Goal: Use online tool/utility: Utilize a website feature to perform a specific function

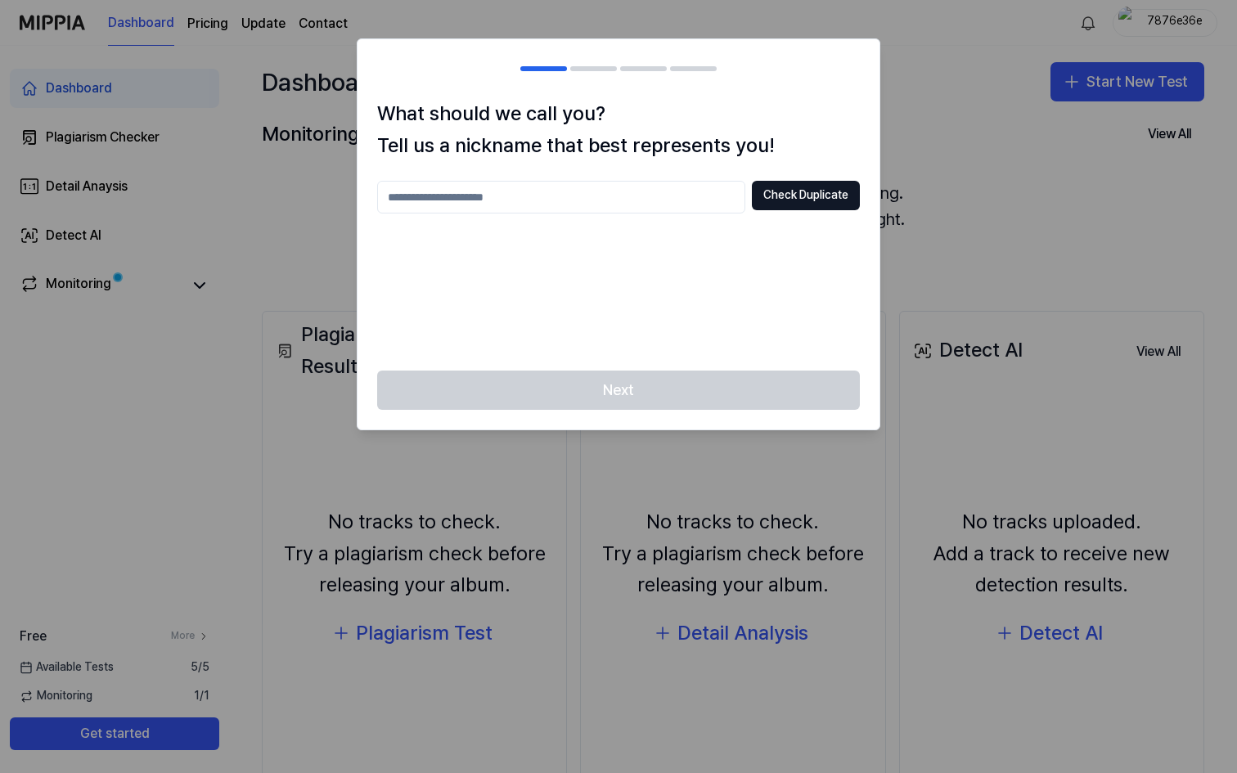
click at [544, 200] on input "text" at bounding box center [561, 197] width 368 height 33
type input "******"
click at [794, 198] on button "Check Duplicate" at bounding box center [806, 195] width 108 height 29
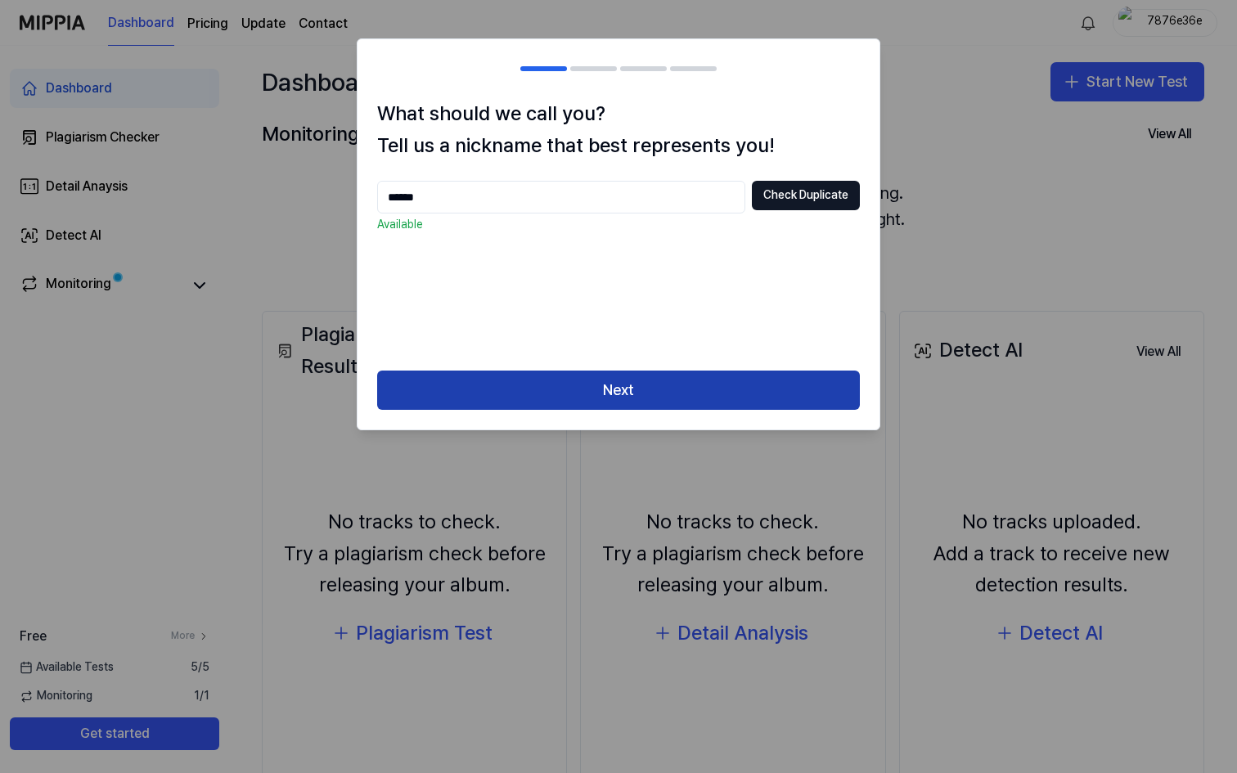
click at [611, 388] on button "Next" at bounding box center [618, 390] width 483 height 39
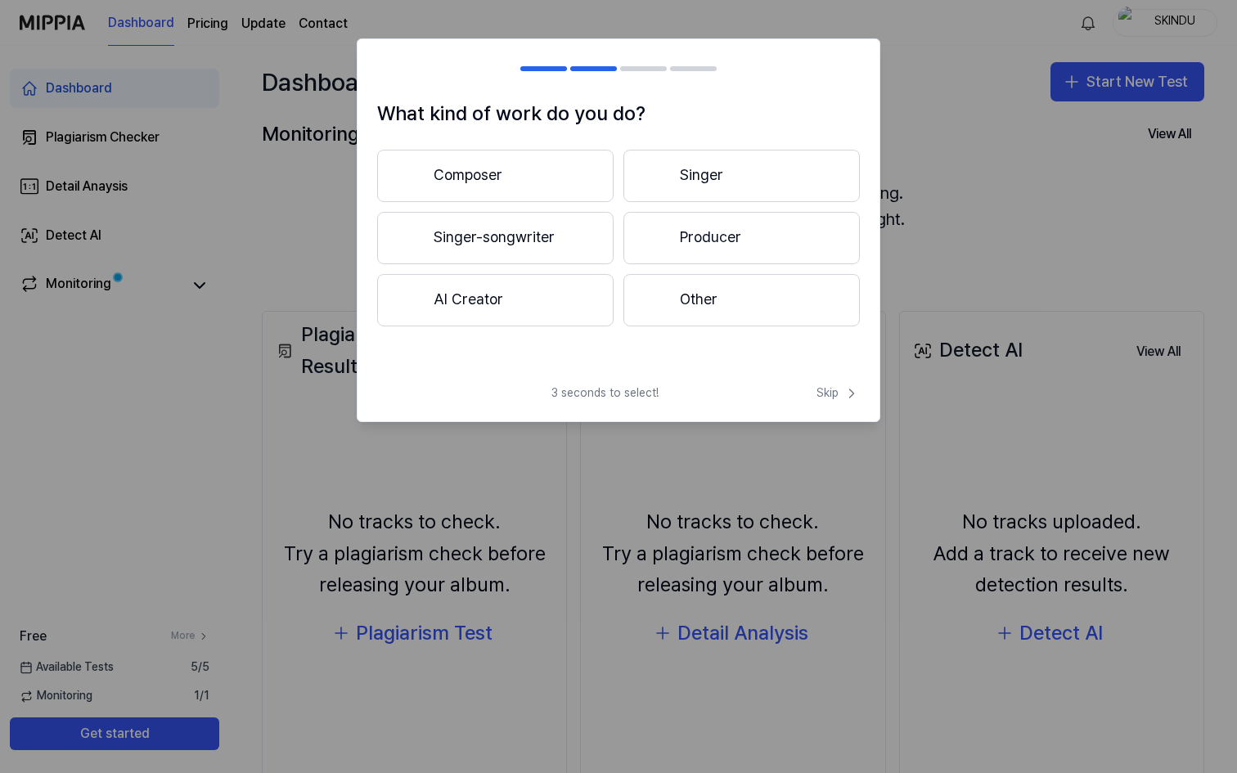
click at [516, 290] on button "AI Creator" at bounding box center [495, 300] width 236 height 52
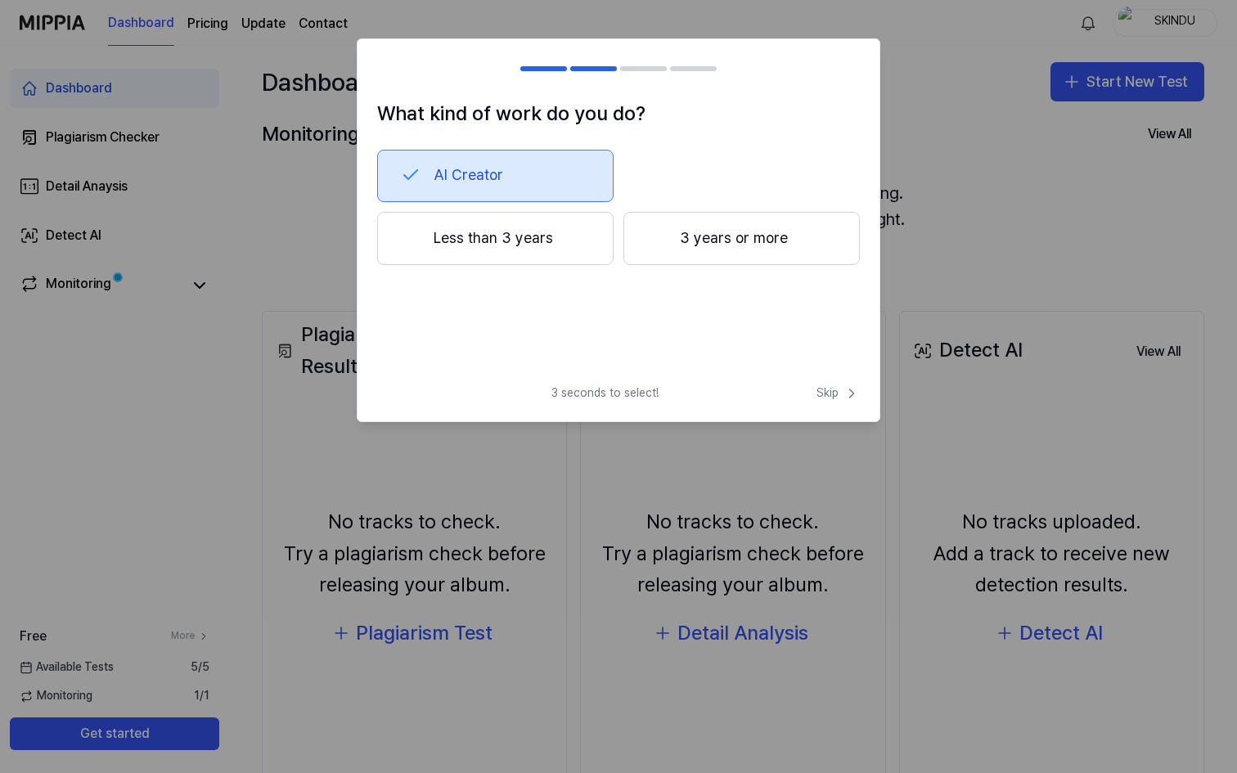
click at [528, 243] on button "Less than 3 years" at bounding box center [495, 239] width 236 height 54
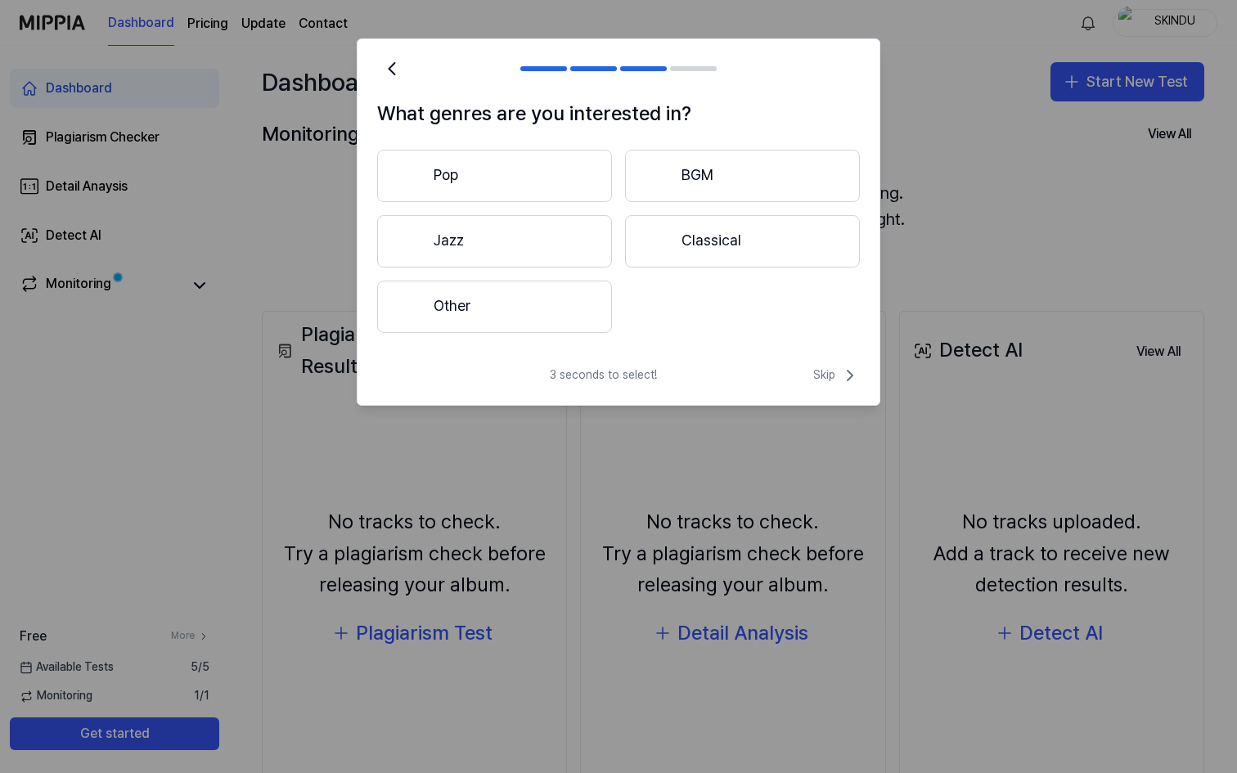
click at [566, 295] on button "Other" at bounding box center [494, 307] width 235 height 52
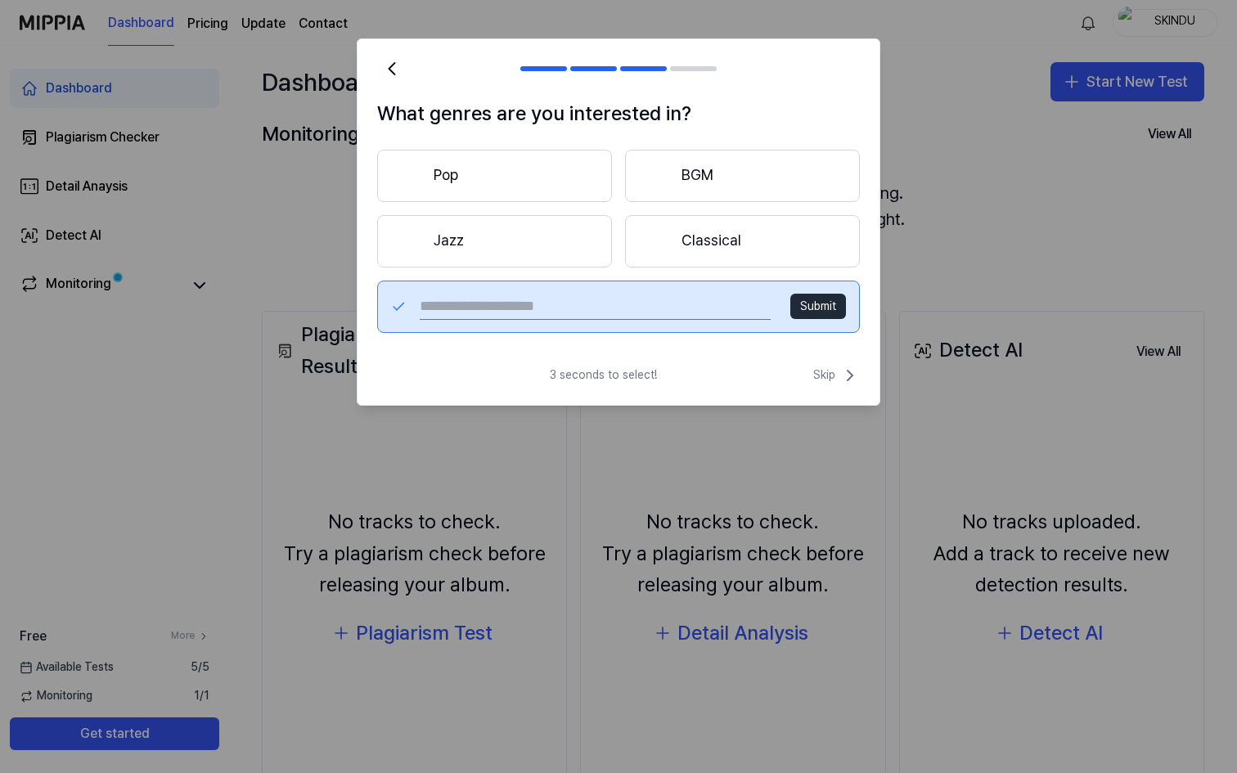
click at [517, 304] on input "text" at bounding box center [595, 307] width 351 height 26
type input "********"
click at [494, 237] on button "Jazz" at bounding box center [494, 241] width 235 height 52
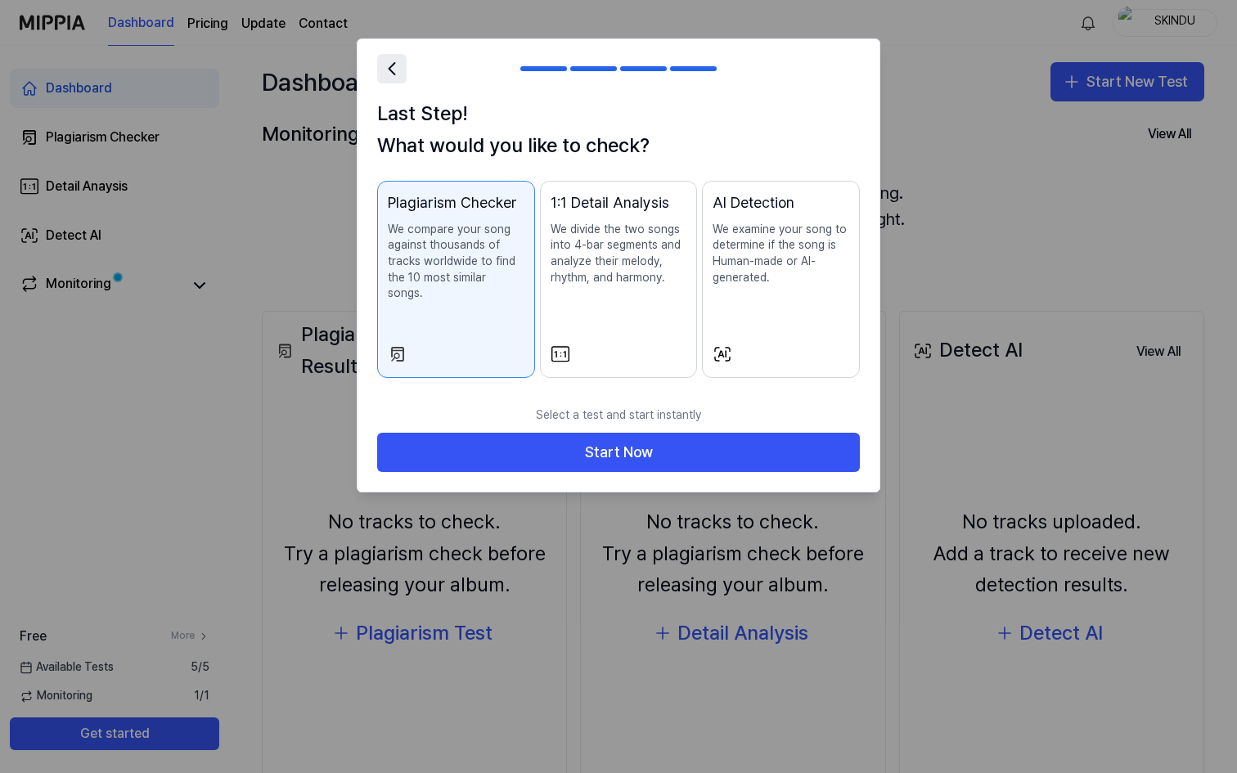
click at [396, 76] on icon at bounding box center [391, 68] width 23 height 23
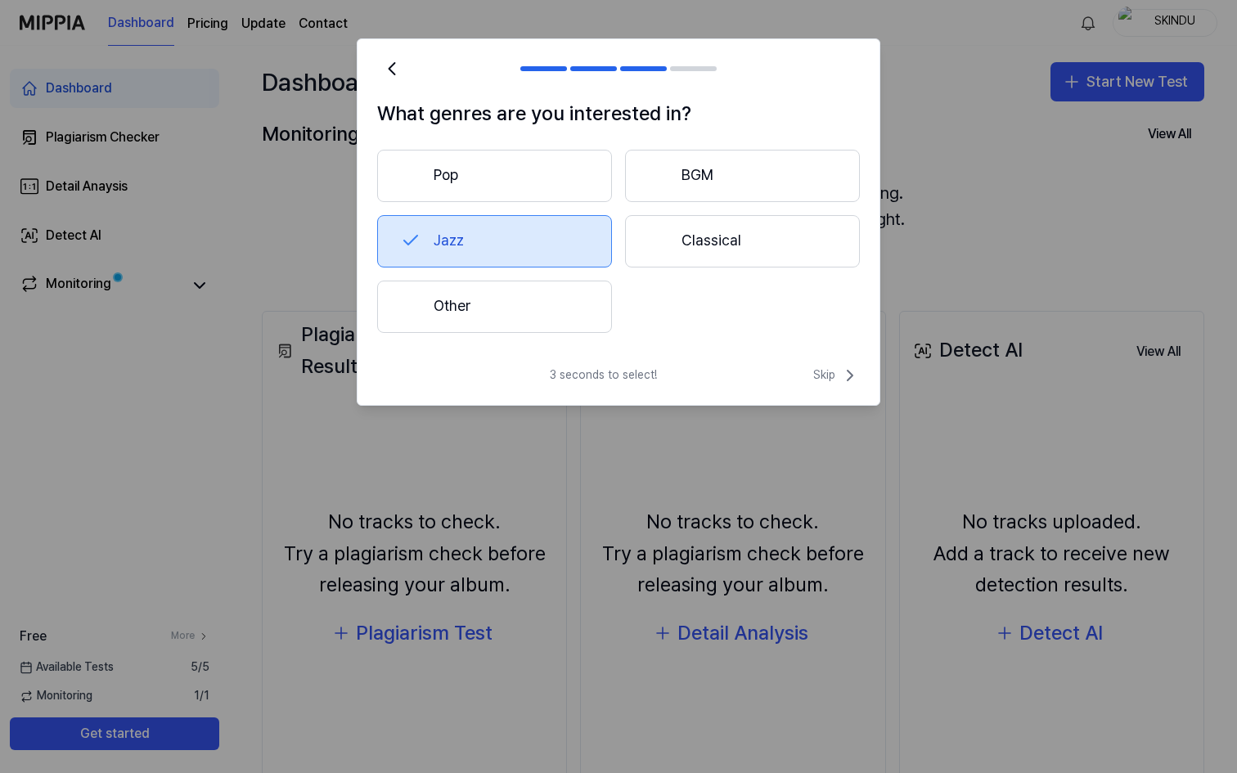
click at [463, 306] on button "Other" at bounding box center [494, 307] width 235 height 52
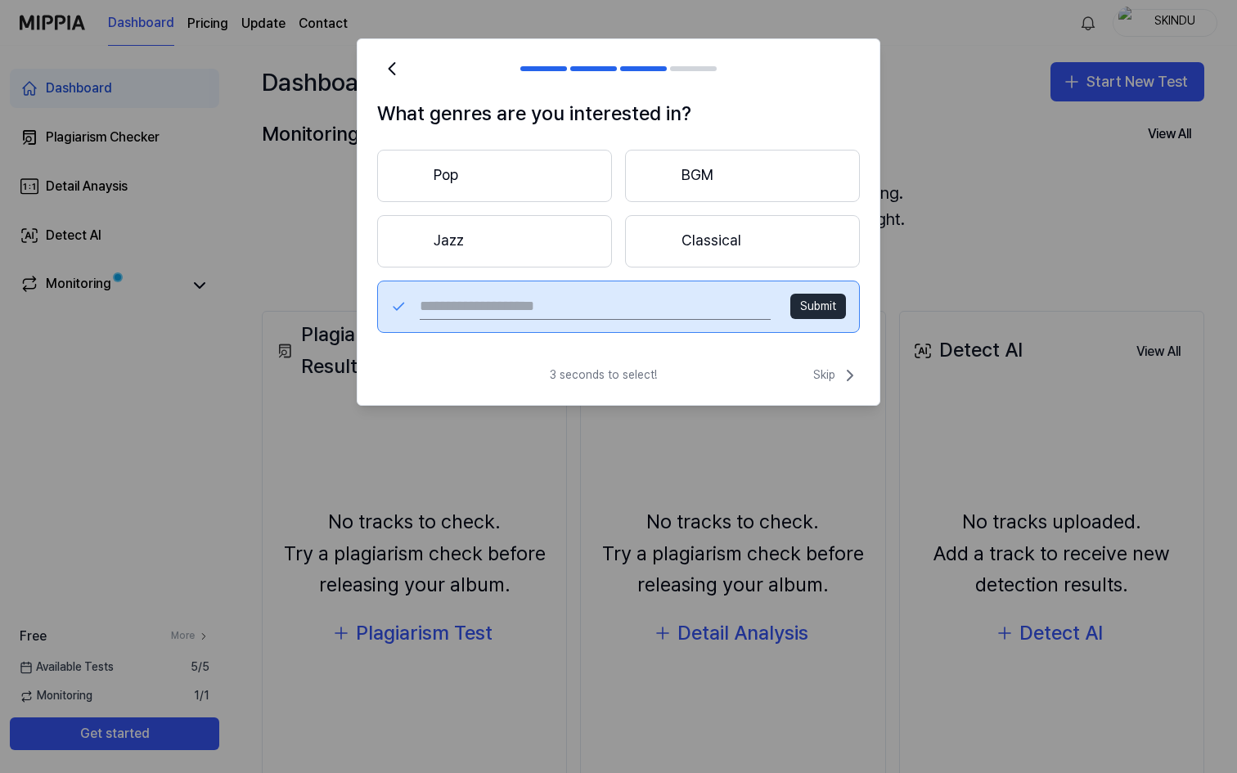
click at [482, 304] on input "text" at bounding box center [595, 307] width 351 height 26
type input "********"
click at [815, 315] on button "Submit" at bounding box center [818, 307] width 56 height 26
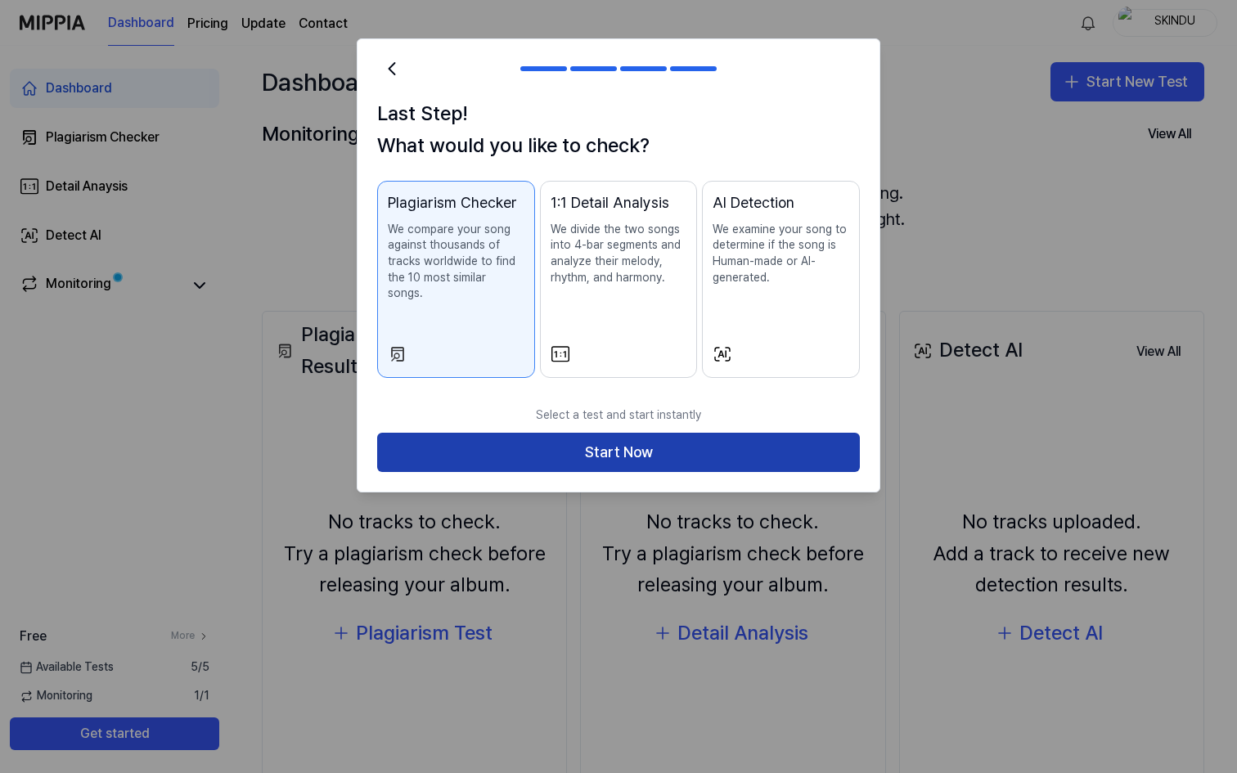
click at [601, 433] on button "Start Now" at bounding box center [618, 452] width 483 height 39
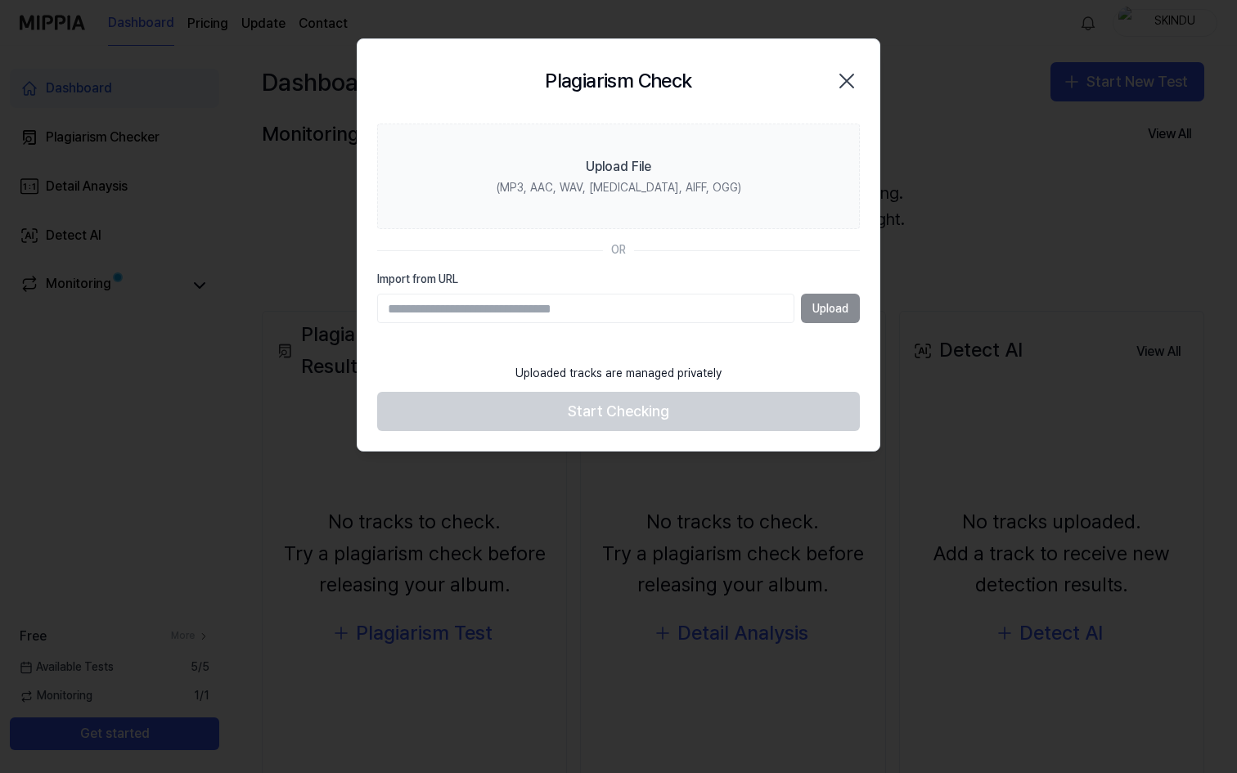
paste input "**********"
type input "**********"
click at [803, 315] on button "Upload" at bounding box center [830, 308] width 59 height 29
type input "**********"
click at [836, 315] on button "Upload" at bounding box center [830, 308] width 59 height 29
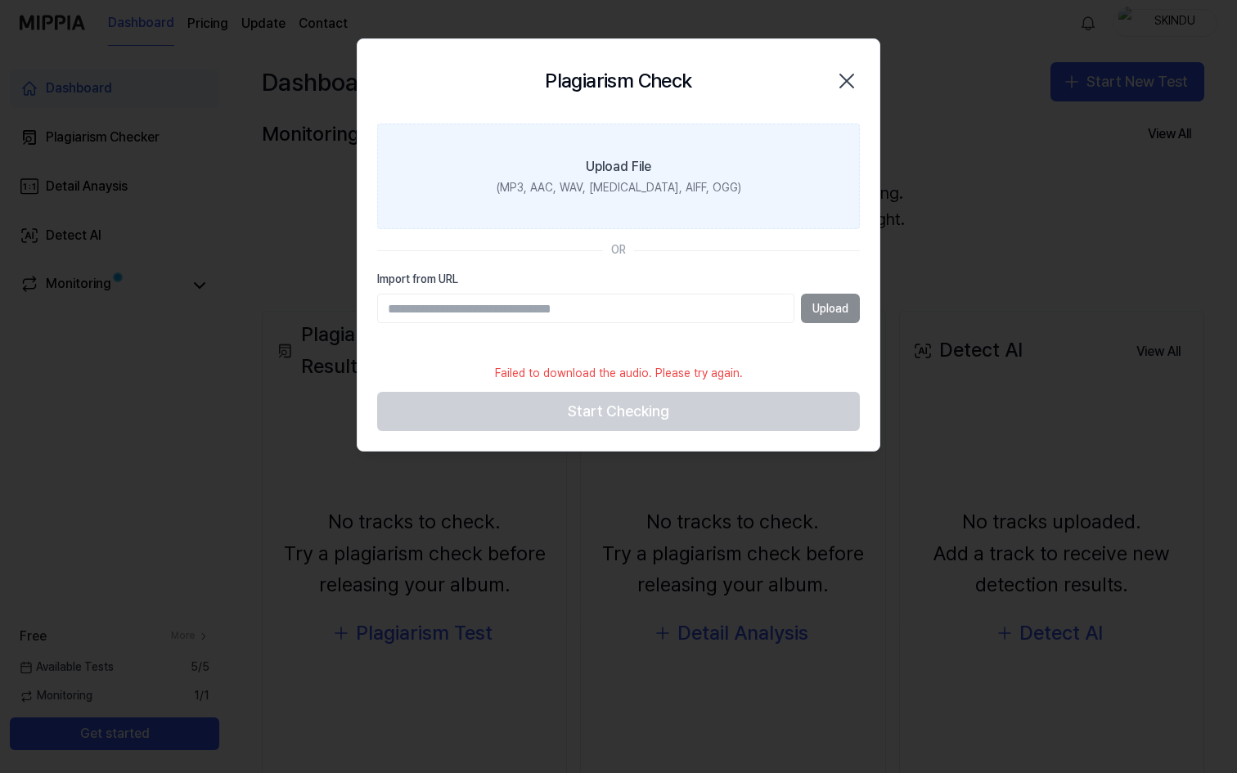
click at [626, 157] on div "Upload File" at bounding box center [618, 167] width 65 height 20
click at [0, 0] on input "Upload File (MP3, AAC, WAV, [MEDICAL_DATA], AIFF, OGG)" at bounding box center [0, 0] width 0 height 0
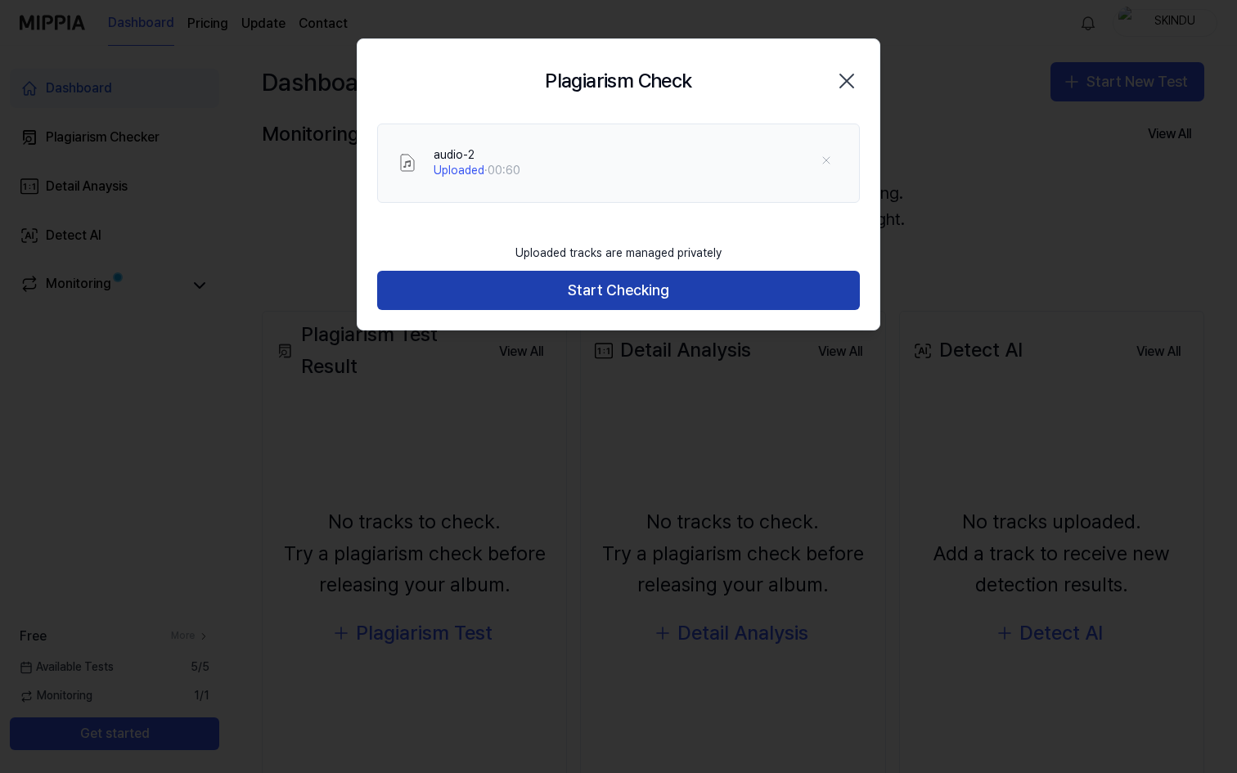
click at [586, 286] on button "Start Checking" at bounding box center [618, 290] width 483 height 39
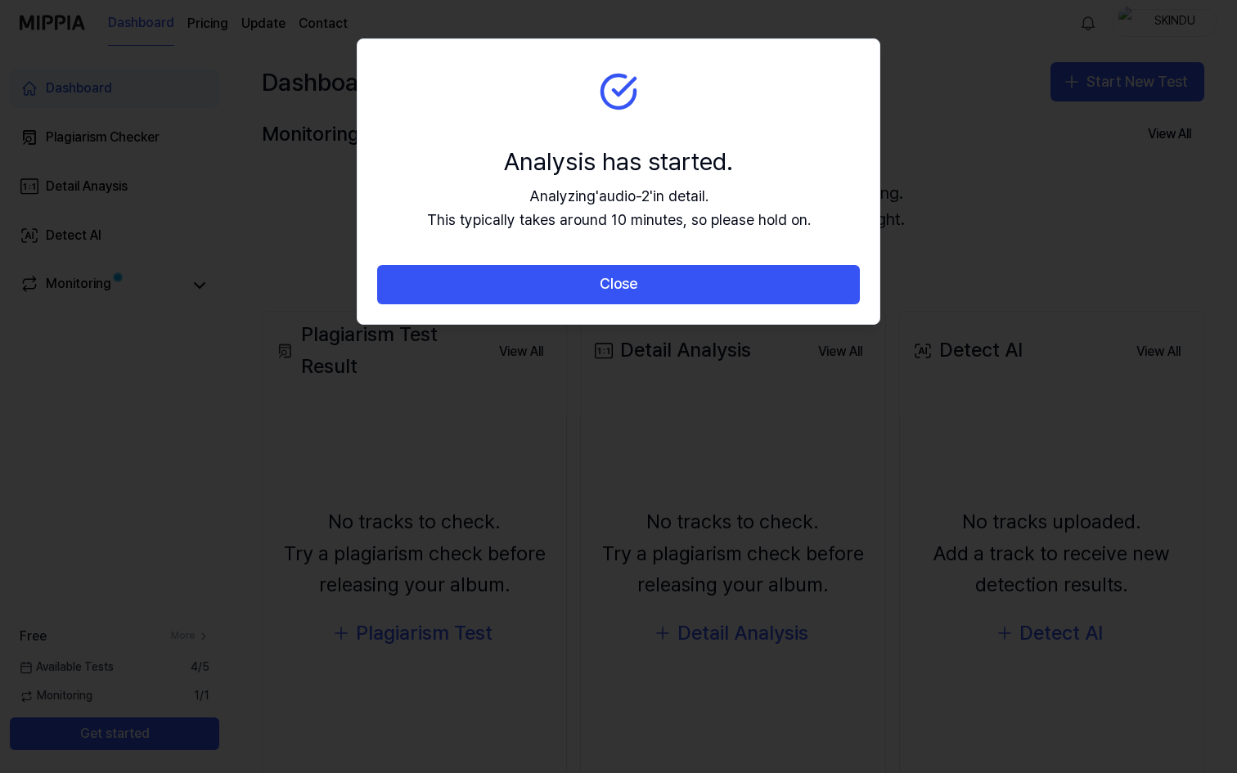
click at [586, 286] on button "Close" at bounding box center [618, 284] width 483 height 39
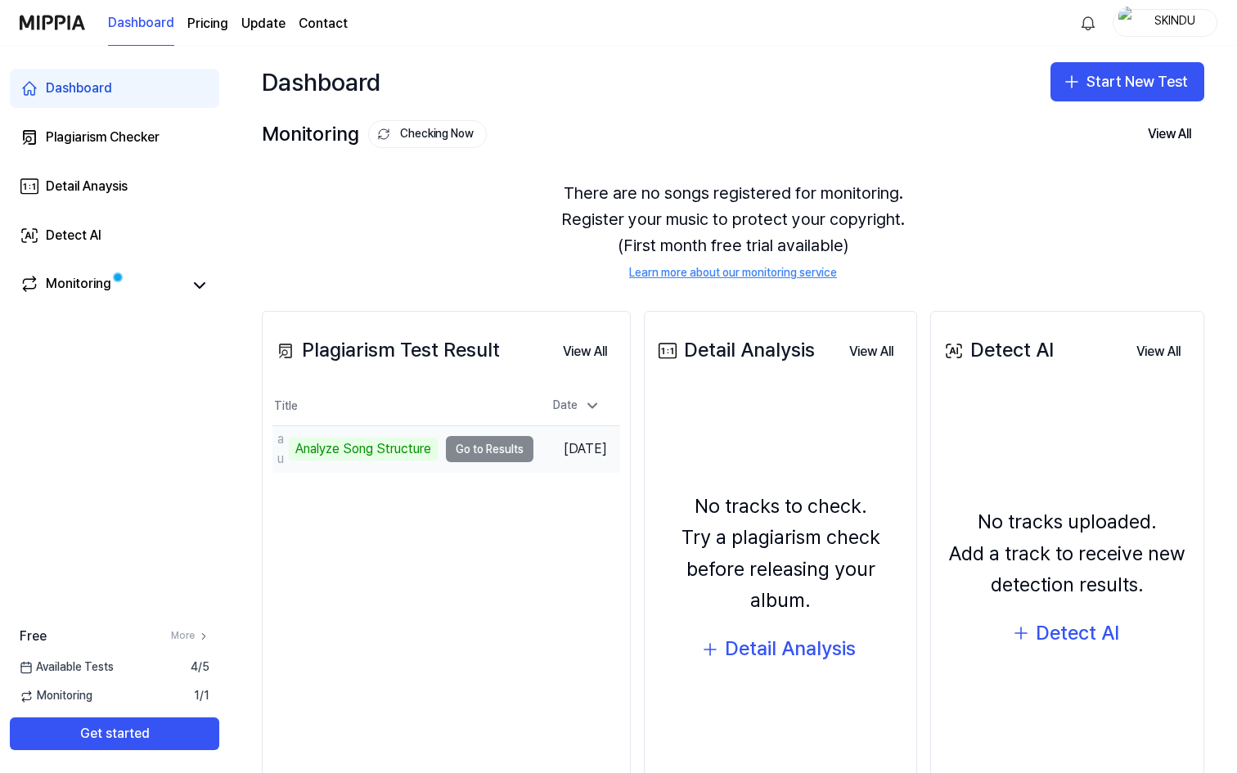
click at [473, 447] on td "audio-2 Analyze Song Structure Go to Results" at bounding box center [402, 449] width 261 height 46
click at [482, 446] on td "audio-2 Analyze Song Structure Go to Results" at bounding box center [402, 449] width 261 height 46
click at [468, 451] on td "audio-2 Analyze Song Structure Go to Results" at bounding box center [402, 449] width 261 height 46
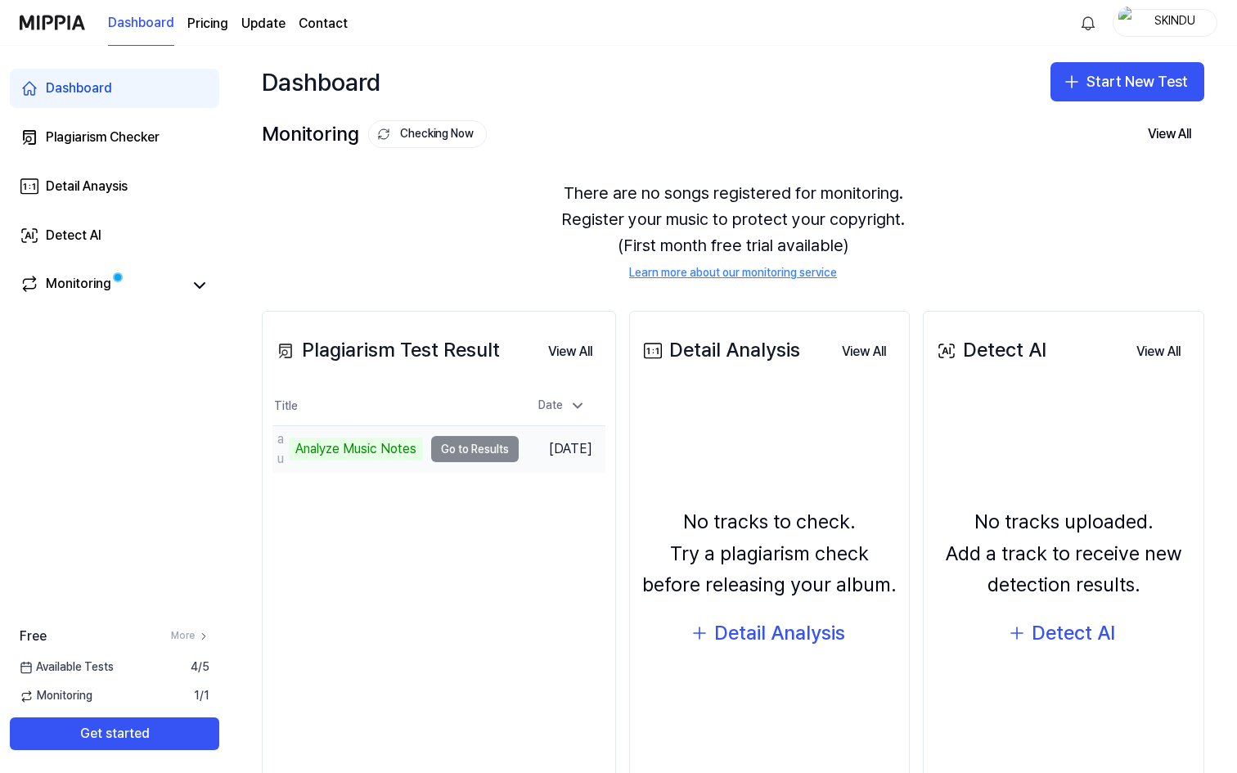
click at [478, 451] on td "audio-2 Analyze Music Notes Go to Results" at bounding box center [395, 449] width 246 height 46
click at [473, 452] on td "audio-2 Analyze Music Notes Go to Results" at bounding box center [395, 449] width 246 height 46
click at [405, 452] on div "Analyze Music Notes" at bounding box center [356, 449] width 134 height 23
click at [376, 451] on div "Analyze Music Notes" at bounding box center [356, 449] width 134 height 23
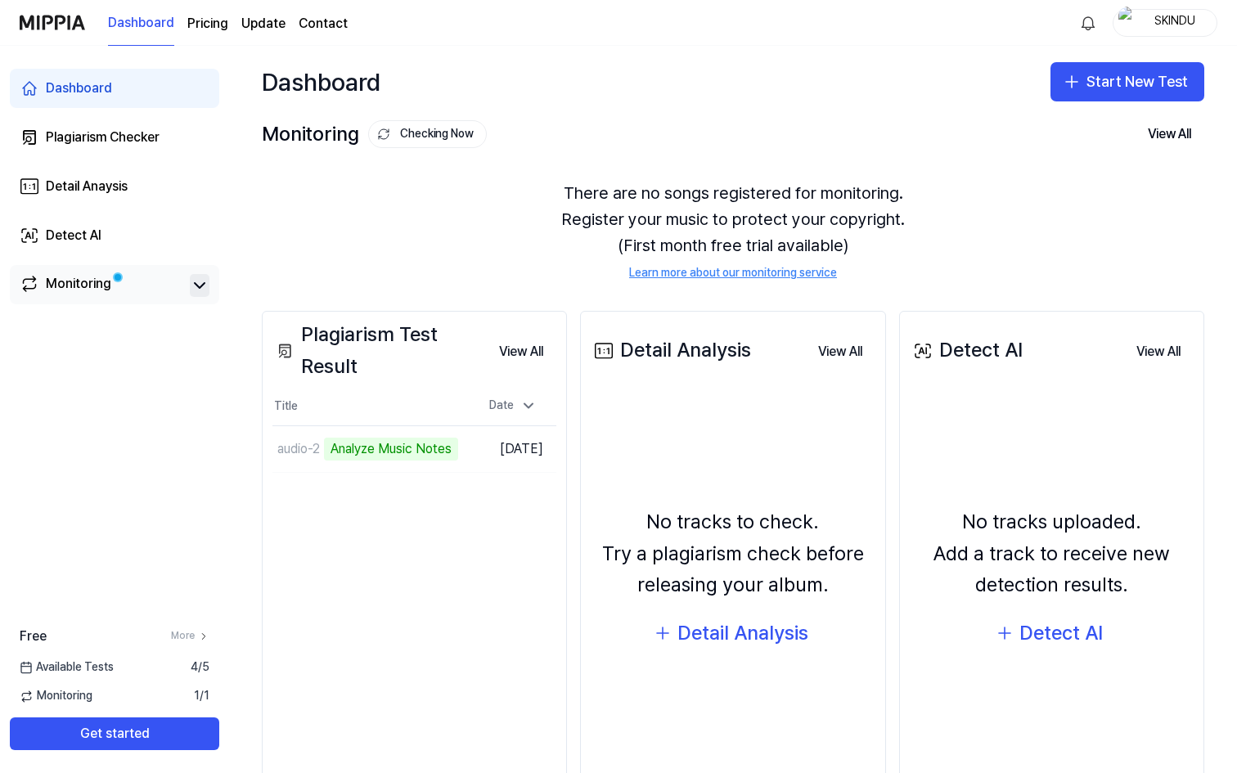
click at [202, 292] on icon at bounding box center [200, 286] width 20 height 20
click at [132, 288] on link "Monitoring" at bounding box center [102, 285] width 164 height 23
click at [97, 287] on div "Monitoring" at bounding box center [78, 285] width 65 height 23
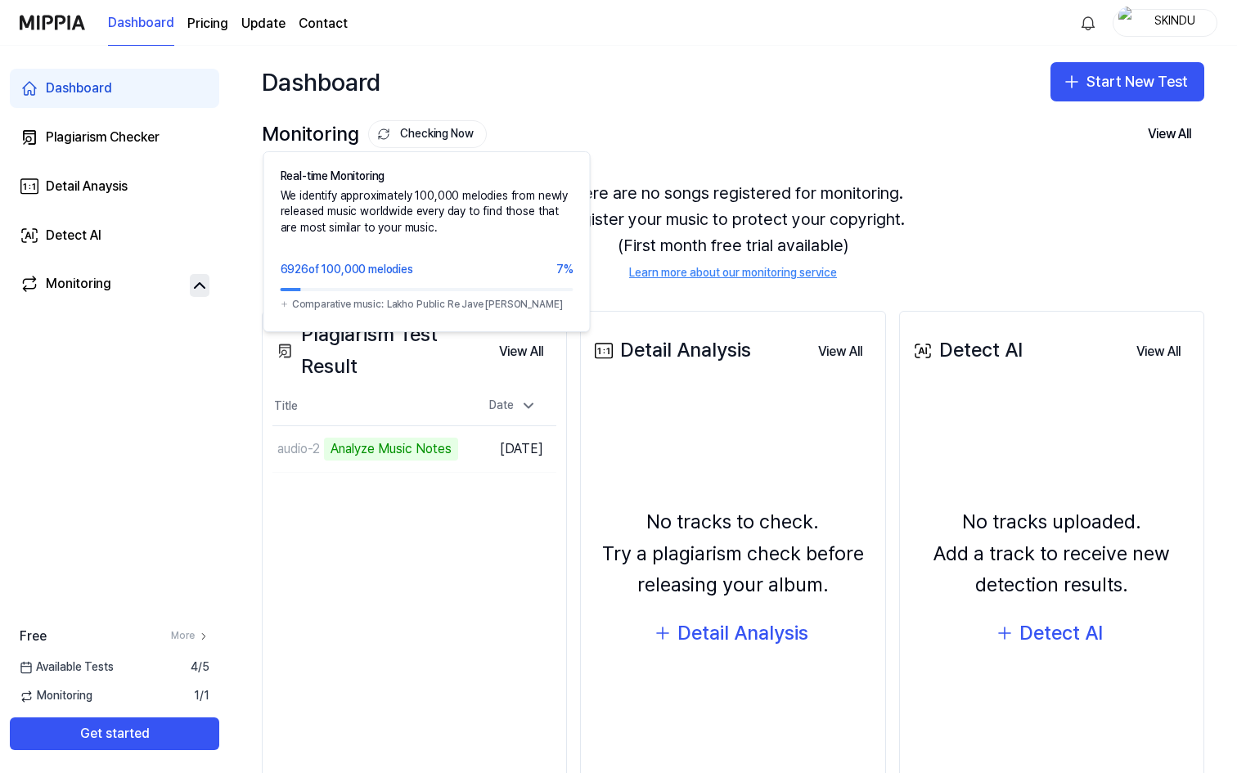
click at [396, 129] on button "Checking Now" at bounding box center [427, 134] width 119 height 28
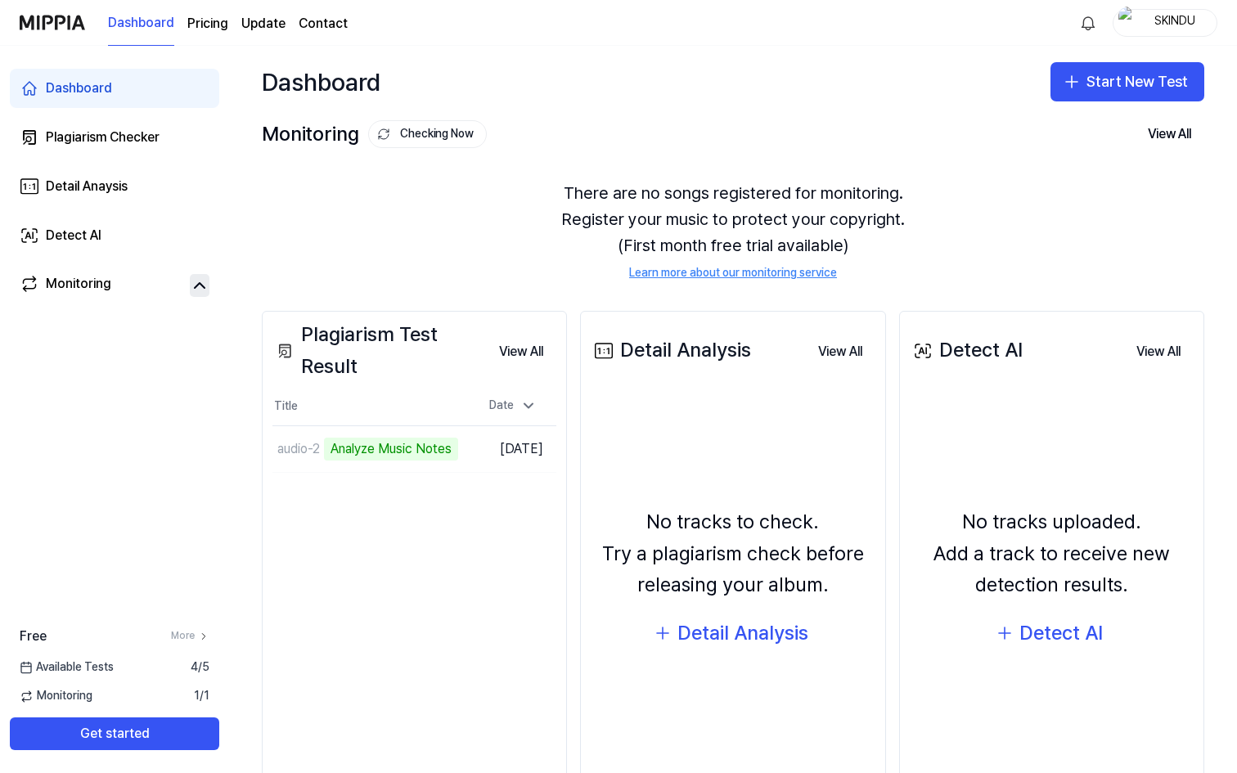
click at [396, 129] on button "Checking Now" at bounding box center [427, 134] width 119 height 28
